Goal: Navigation & Orientation: Find specific page/section

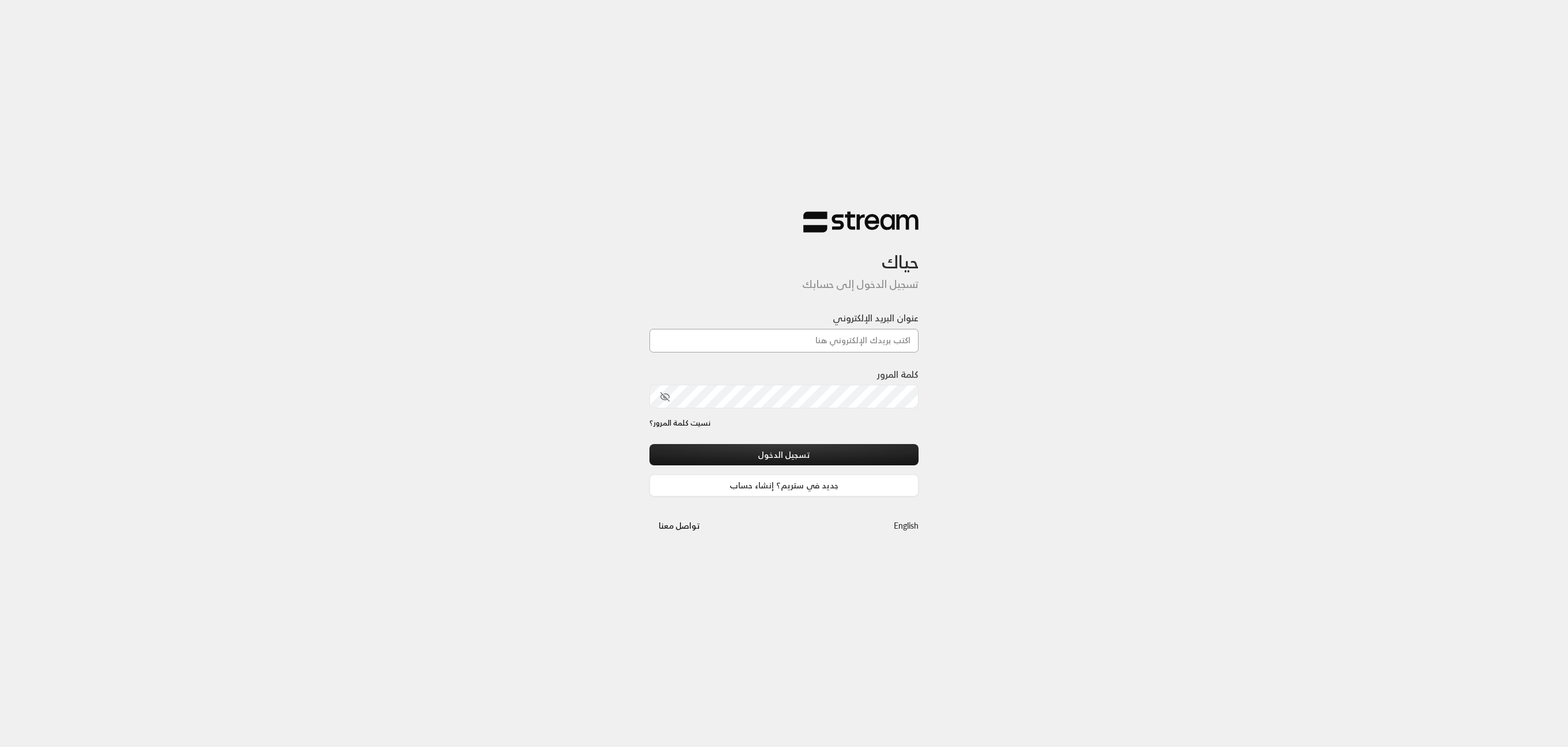
type input "[EMAIL_ADDRESS][DOMAIN_NAME]"
click at [786, 460] on button "تسجيل الدخول" at bounding box center [784, 454] width 270 height 21
type input "[EMAIL_ADDRESS][DOMAIN_NAME]"
click at [836, 451] on button "تسجيل الدخول" at bounding box center [784, 454] width 270 height 21
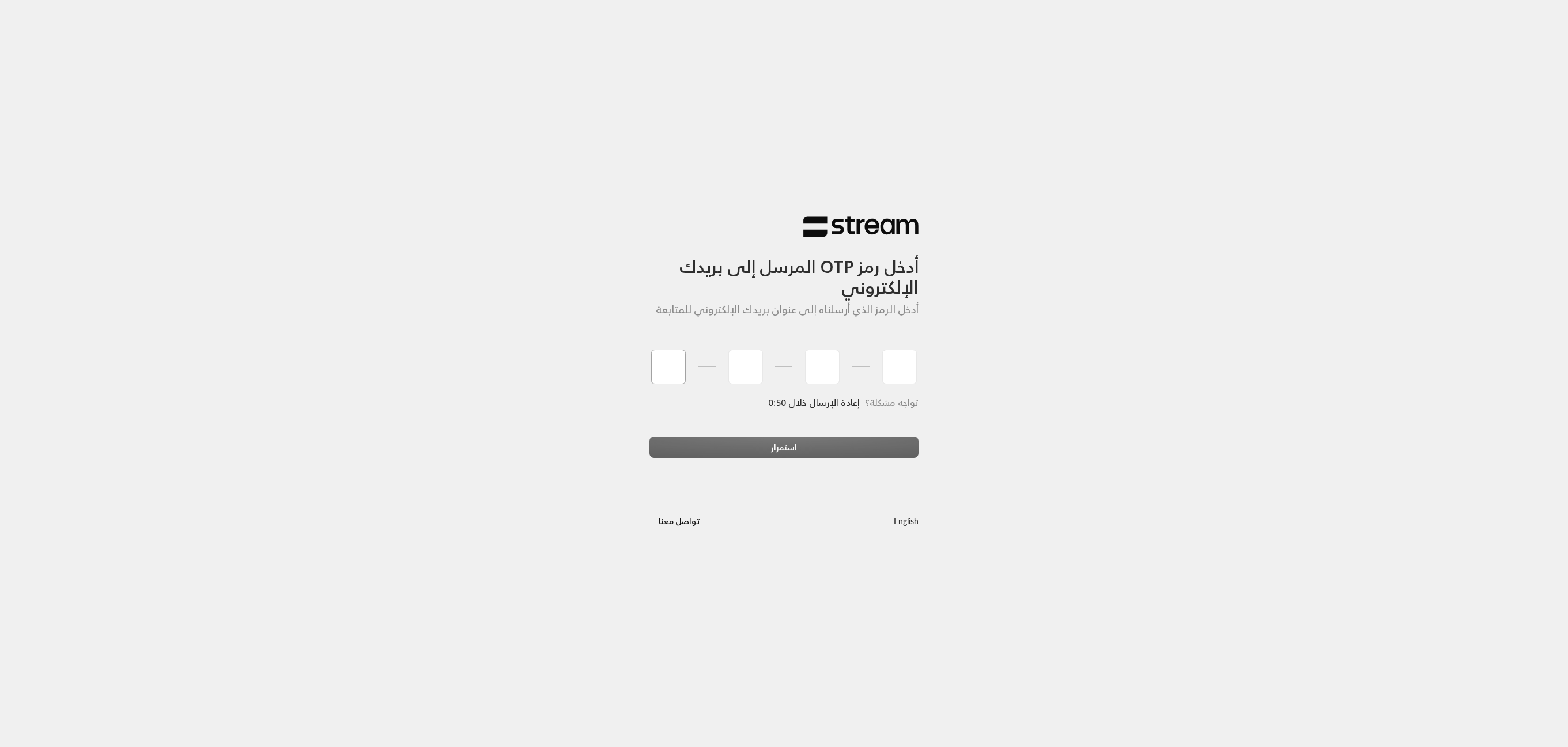
type input "4"
type input "7"
type input "4"
type input "8"
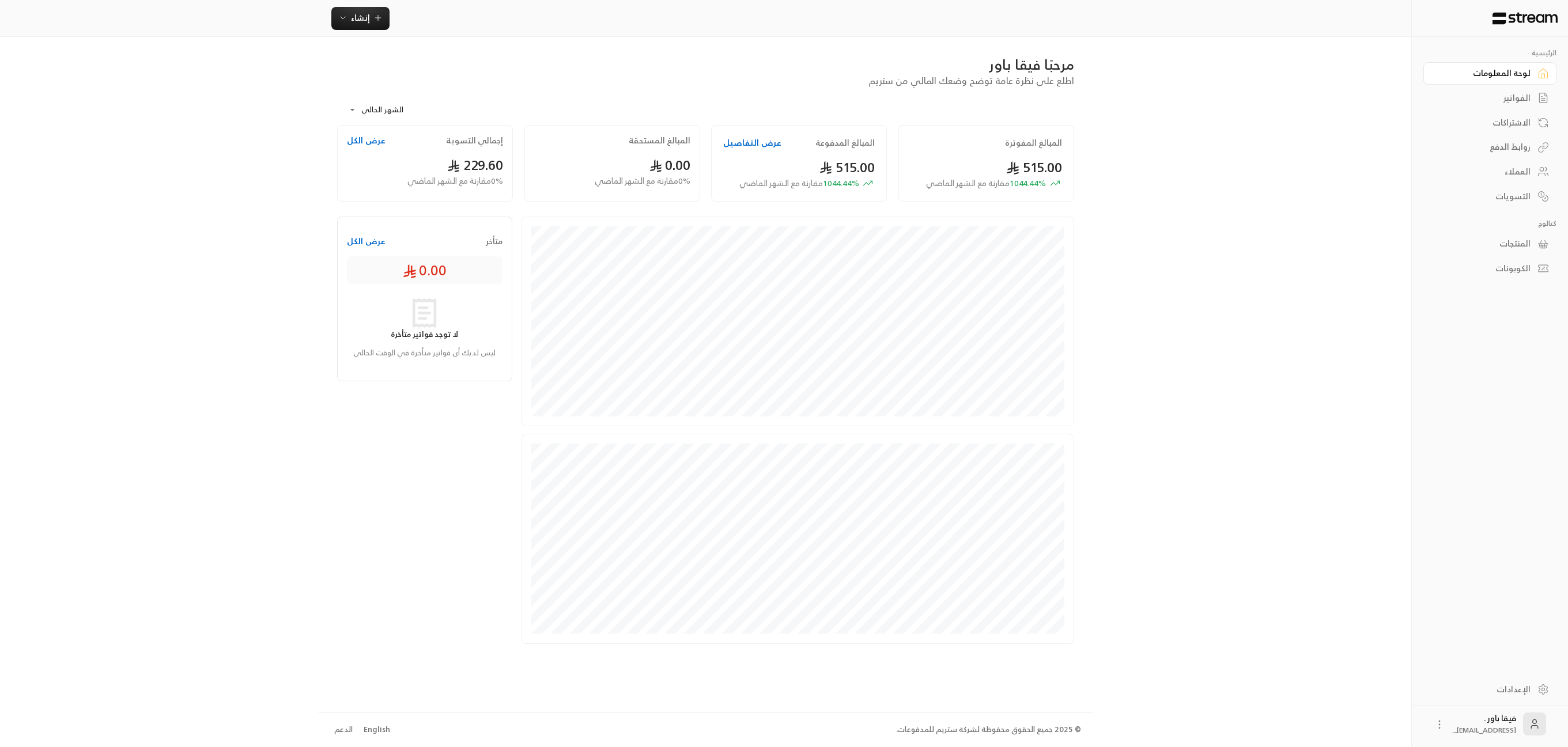
click at [1510, 175] on div "العملاء" at bounding box center [1484, 171] width 93 height 12
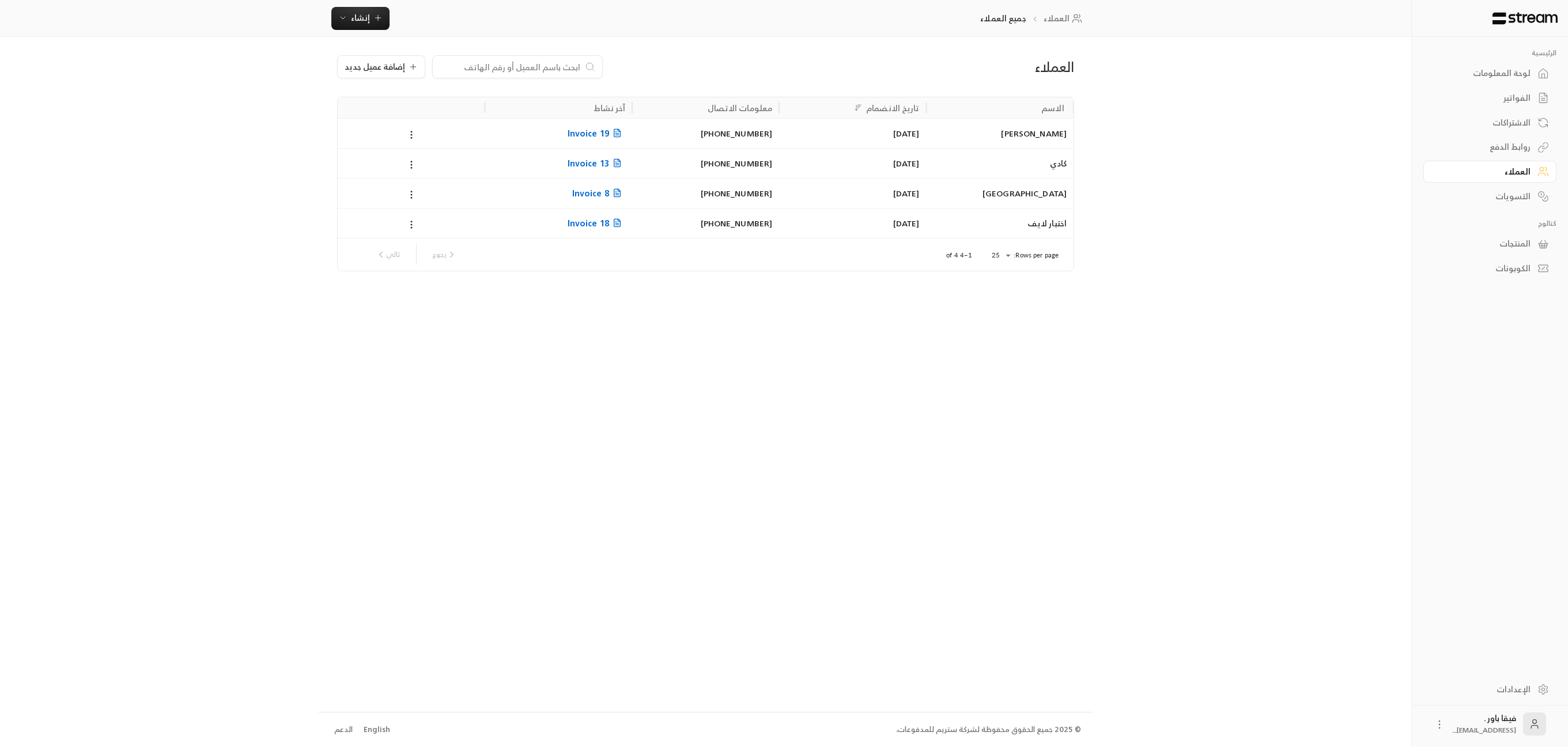
click at [1509, 80] on link "لوحة المعلومات" at bounding box center [1490, 73] width 133 height 23
